Goal: Entertainment & Leisure: Consume media (video, audio)

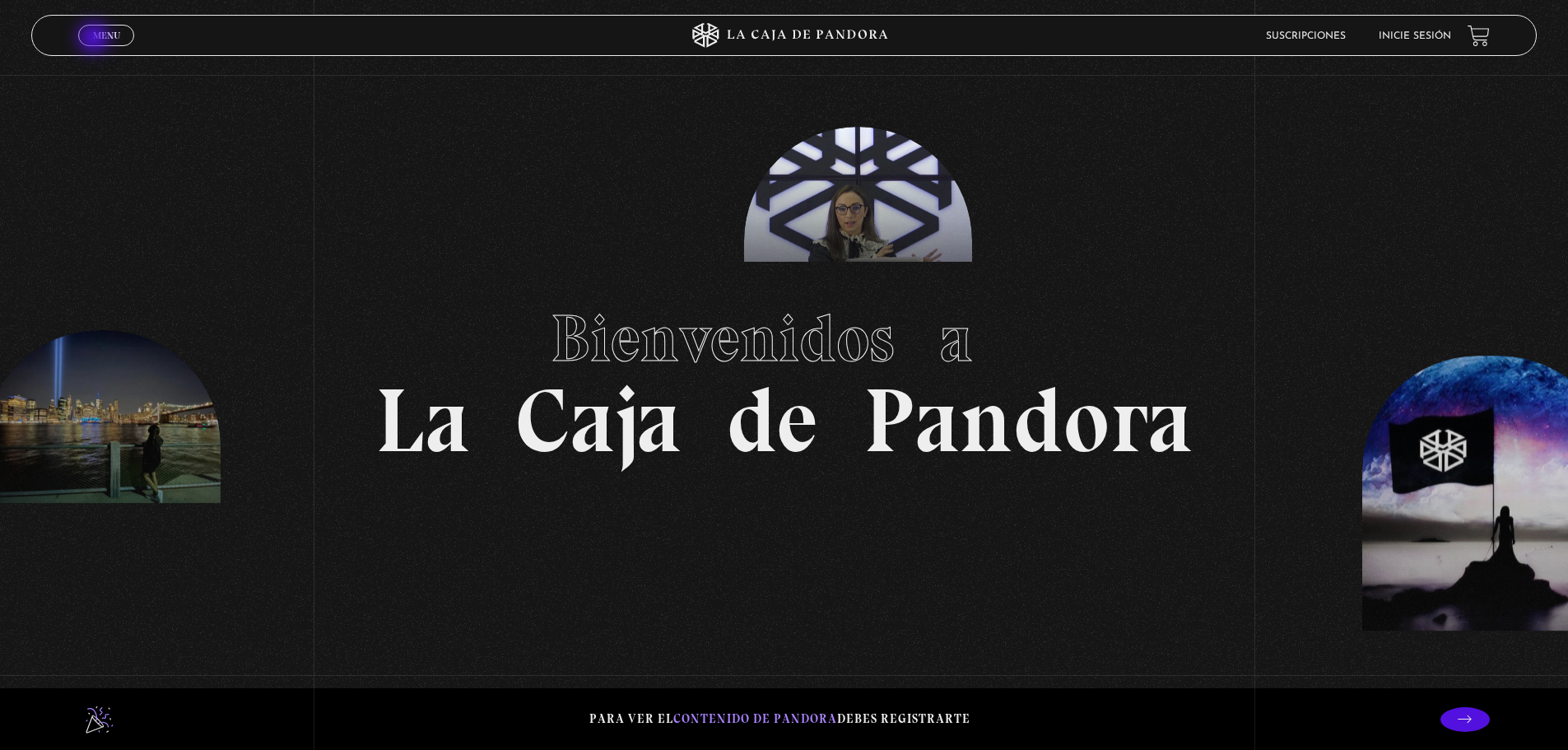
click at [96, 39] on span "Menu" at bounding box center [106, 35] width 27 height 10
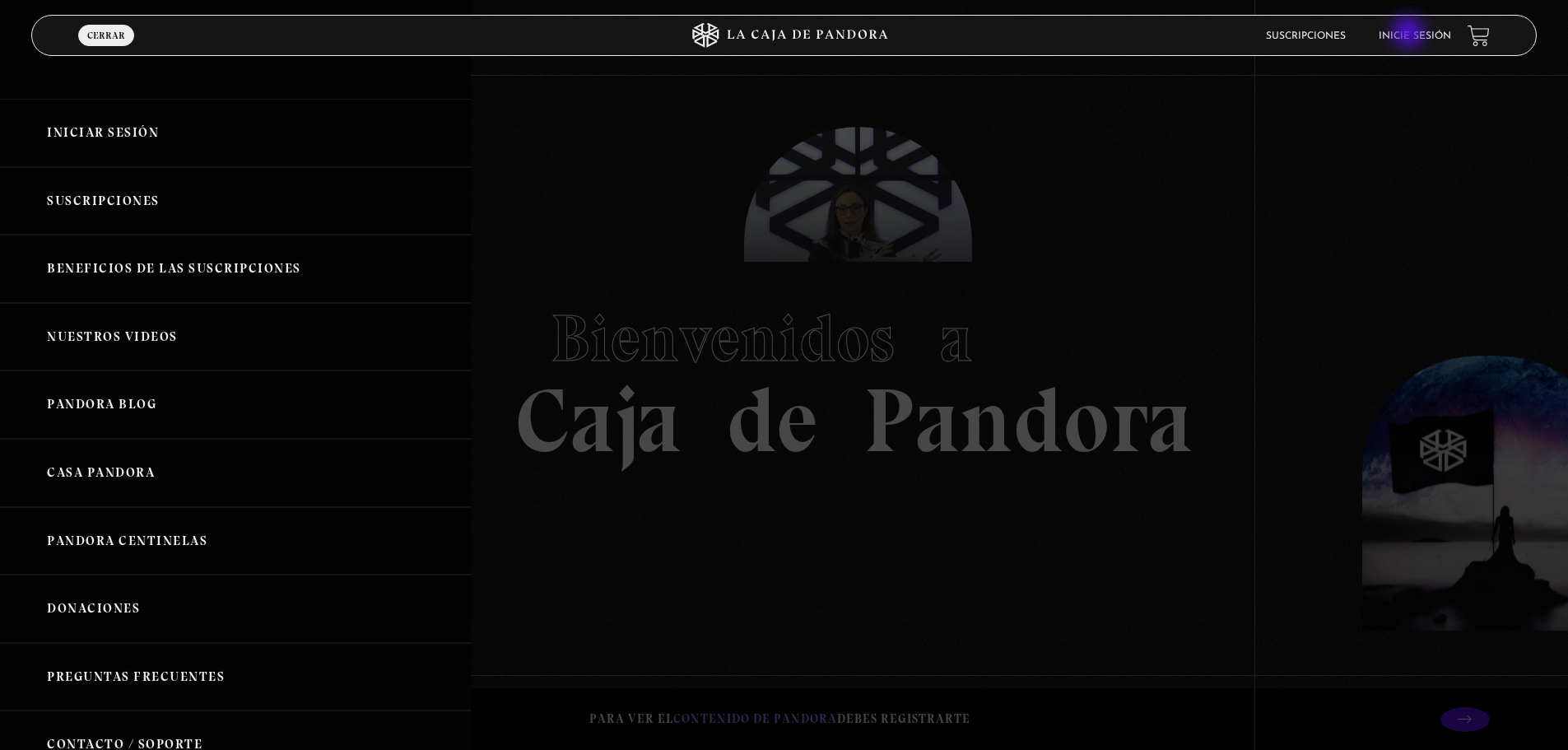
click at [1410, 33] on link "Inicie sesión" at bounding box center [1415, 36] width 73 height 10
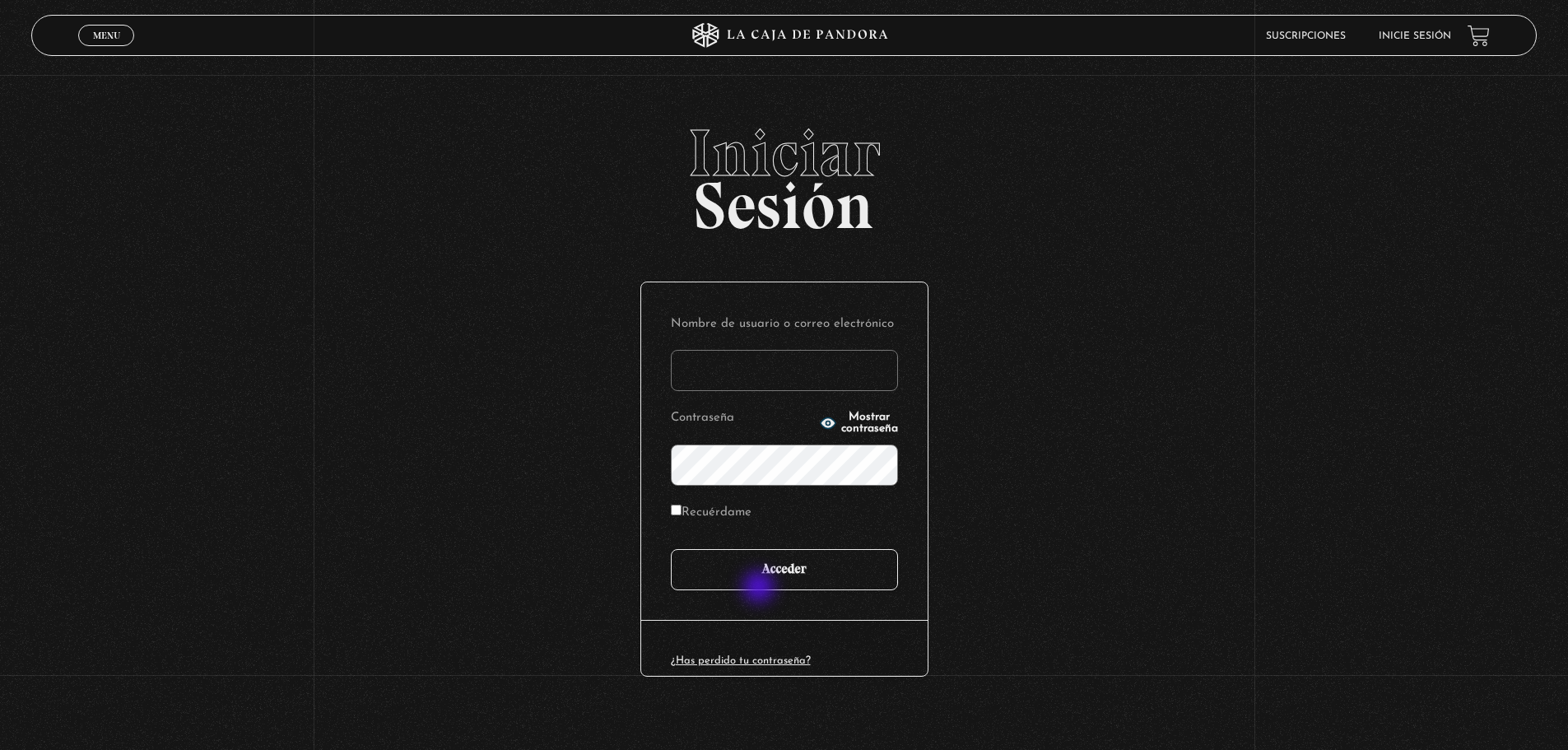
type input "[EMAIL_ADDRESS][DOMAIN_NAME]"
click at [761, 585] on input "Acceder" at bounding box center [784, 569] width 227 height 41
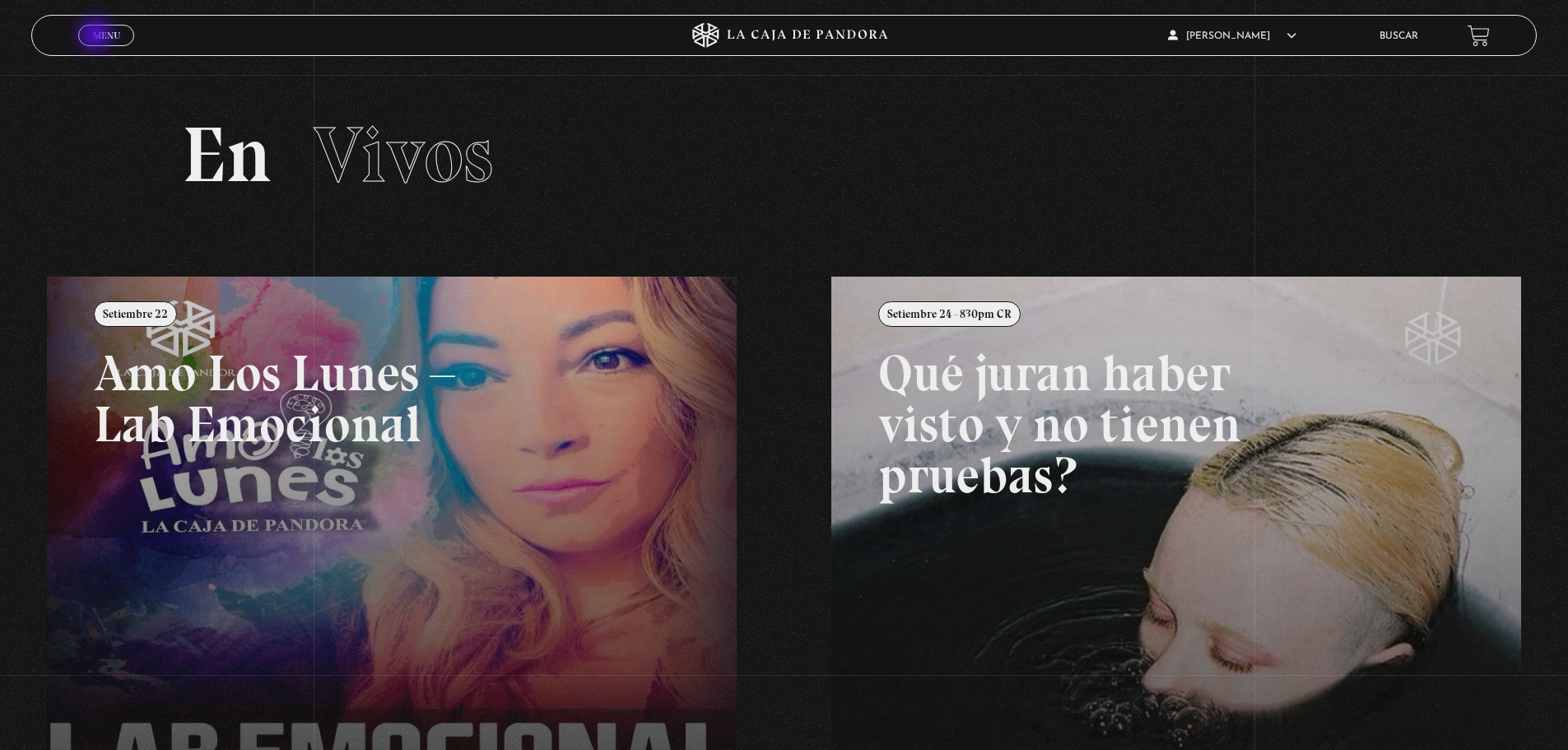
click at [97, 36] on span "Menu" at bounding box center [106, 35] width 27 height 10
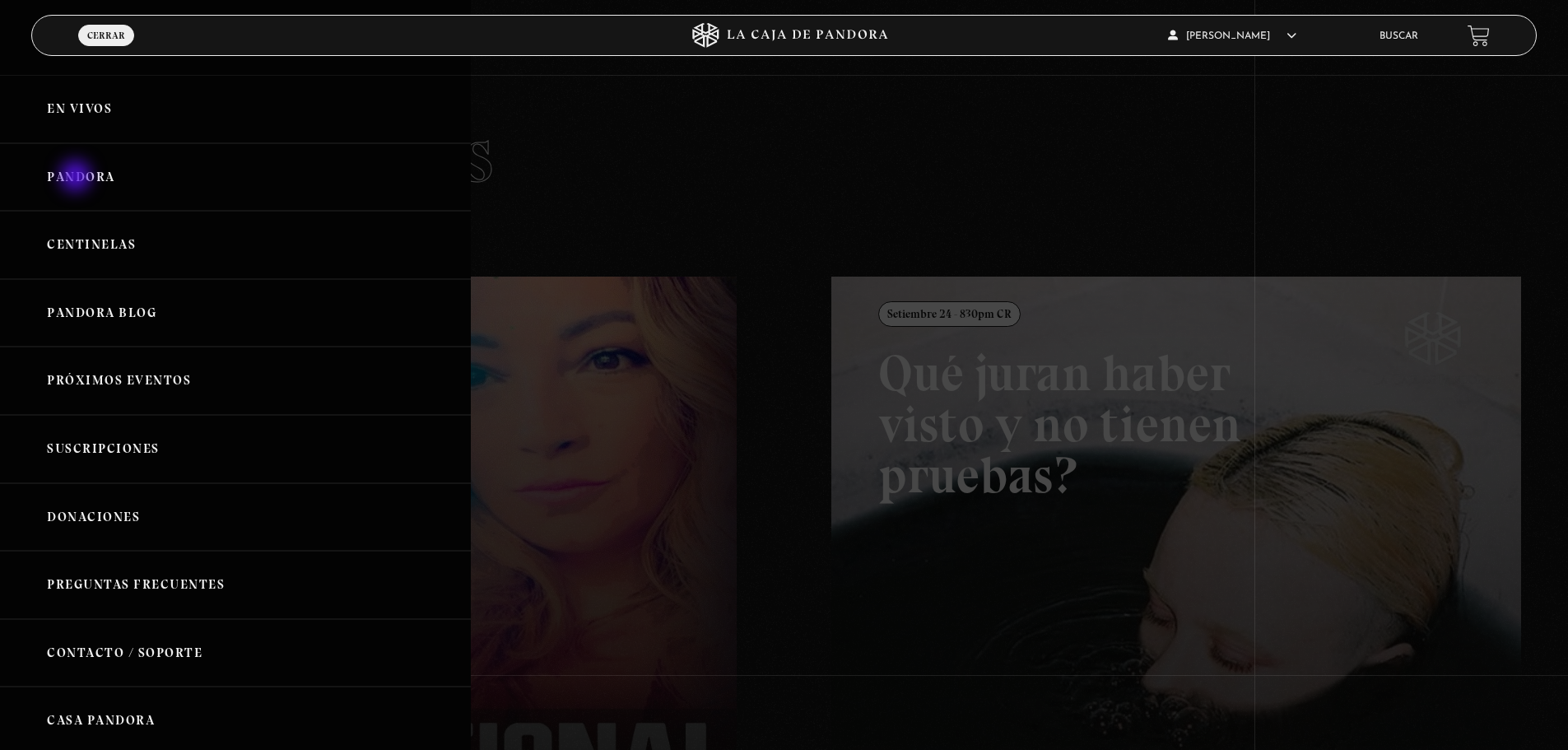
click at [77, 178] on link "Pandora" at bounding box center [235, 177] width 471 height 68
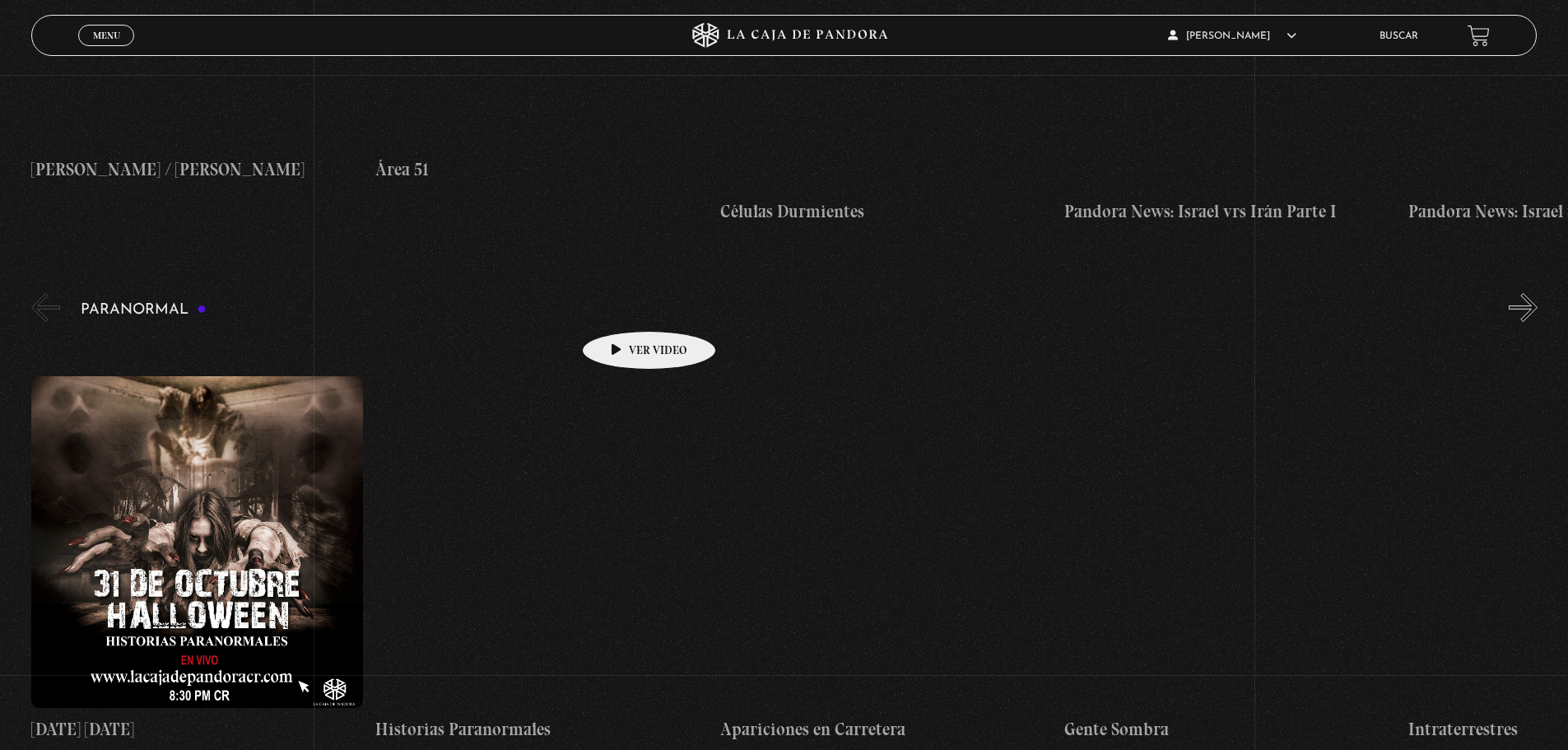
scroll to position [659, 0]
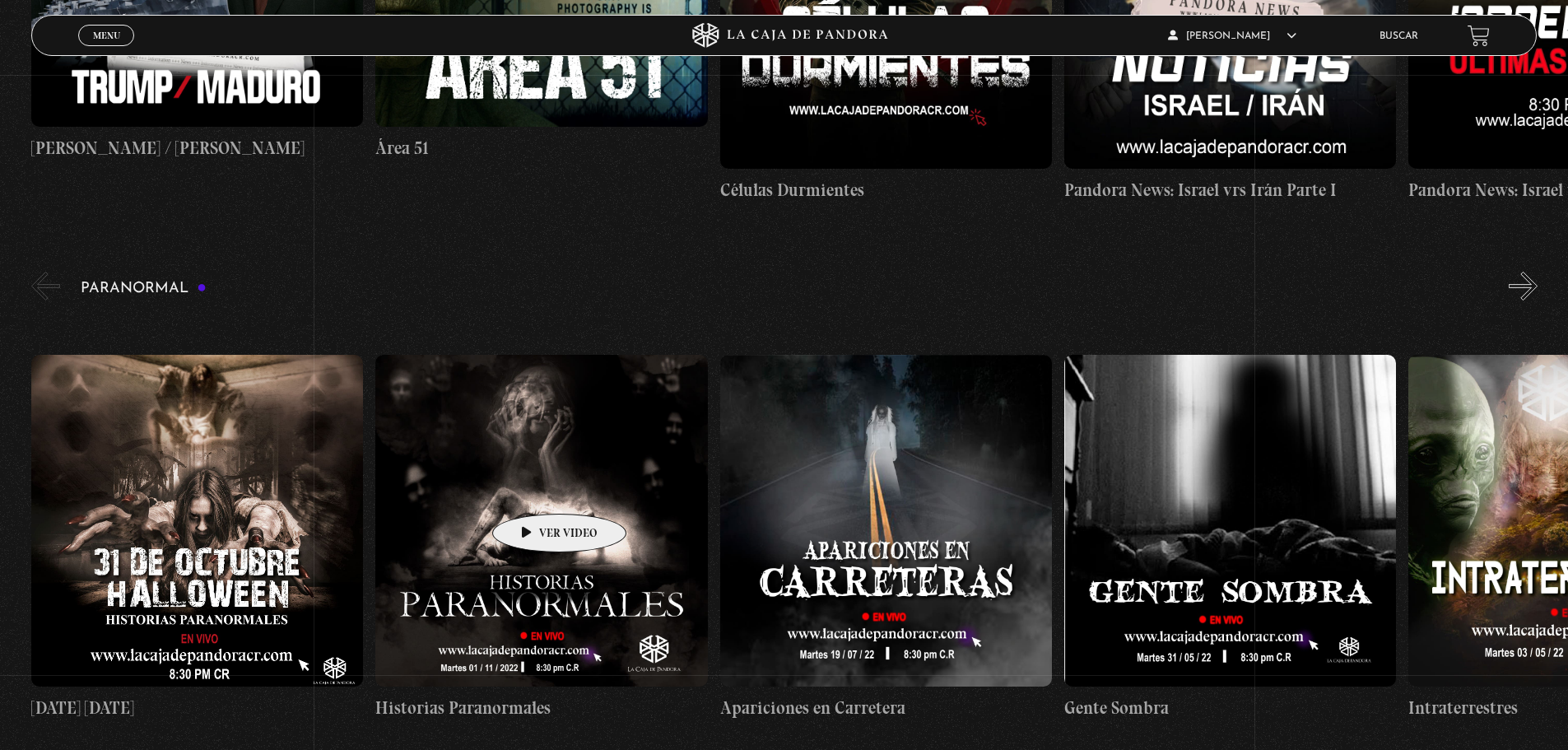
click at [533, 488] on figure at bounding box center [541, 520] width 332 height 332
click at [539, 488] on figure at bounding box center [541, 520] width 332 height 332
